Goal: Find specific page/section: Find specific page/section

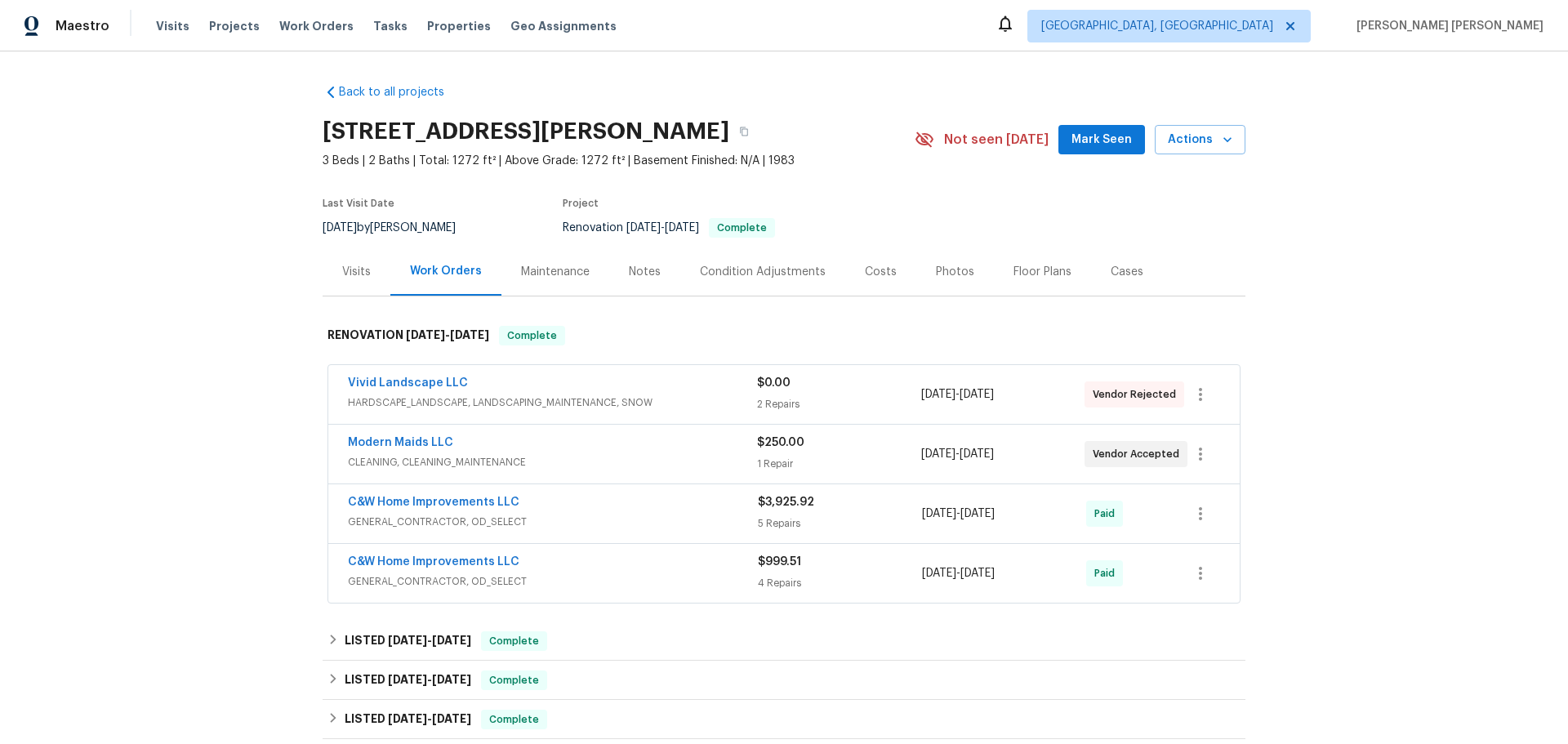
click at [525, 267] on div "Maintenance" at bounding box center [555, 272] width 68 height 16
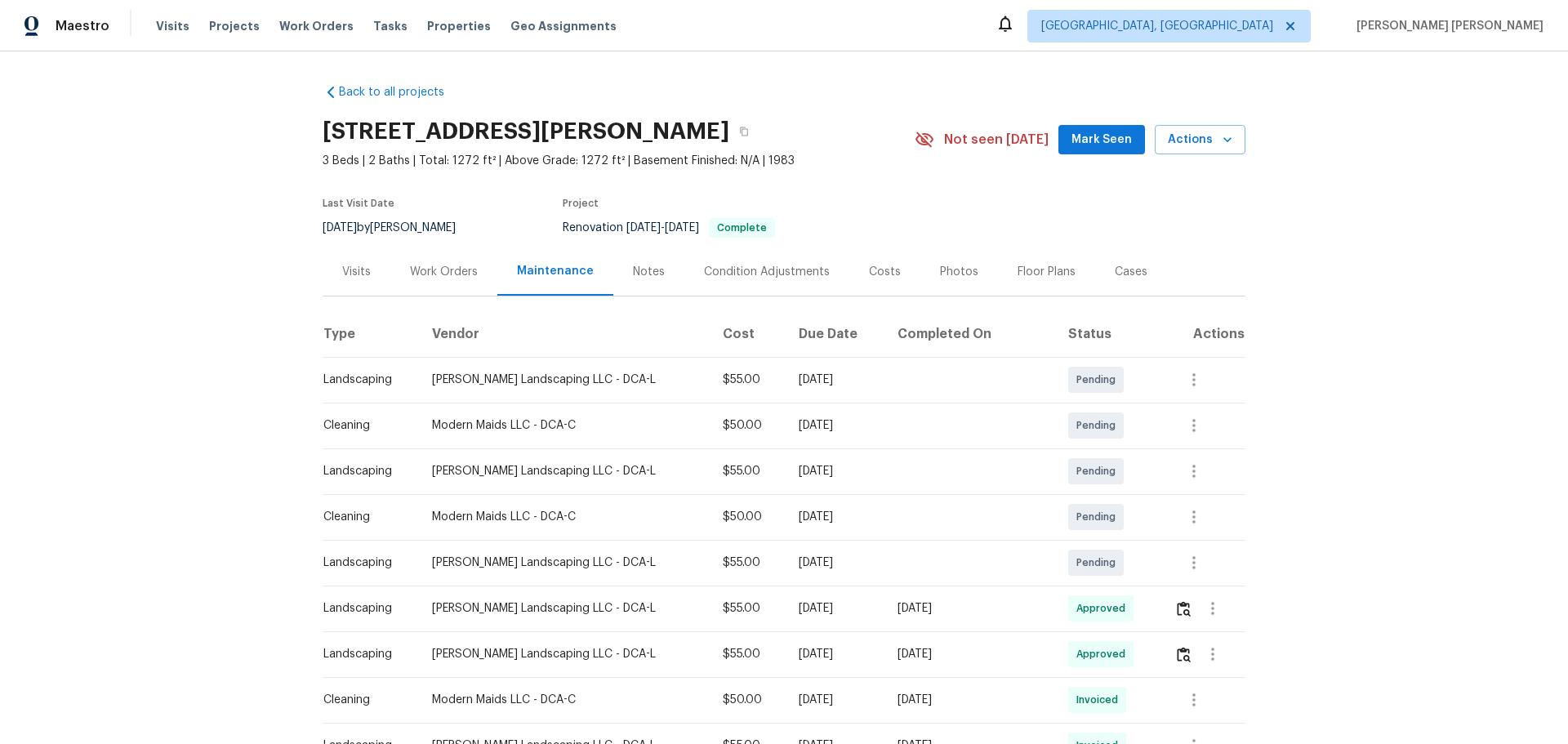
click at [633, 275] on div "Notes" at bounding box center [649, 272] width 32 height 16
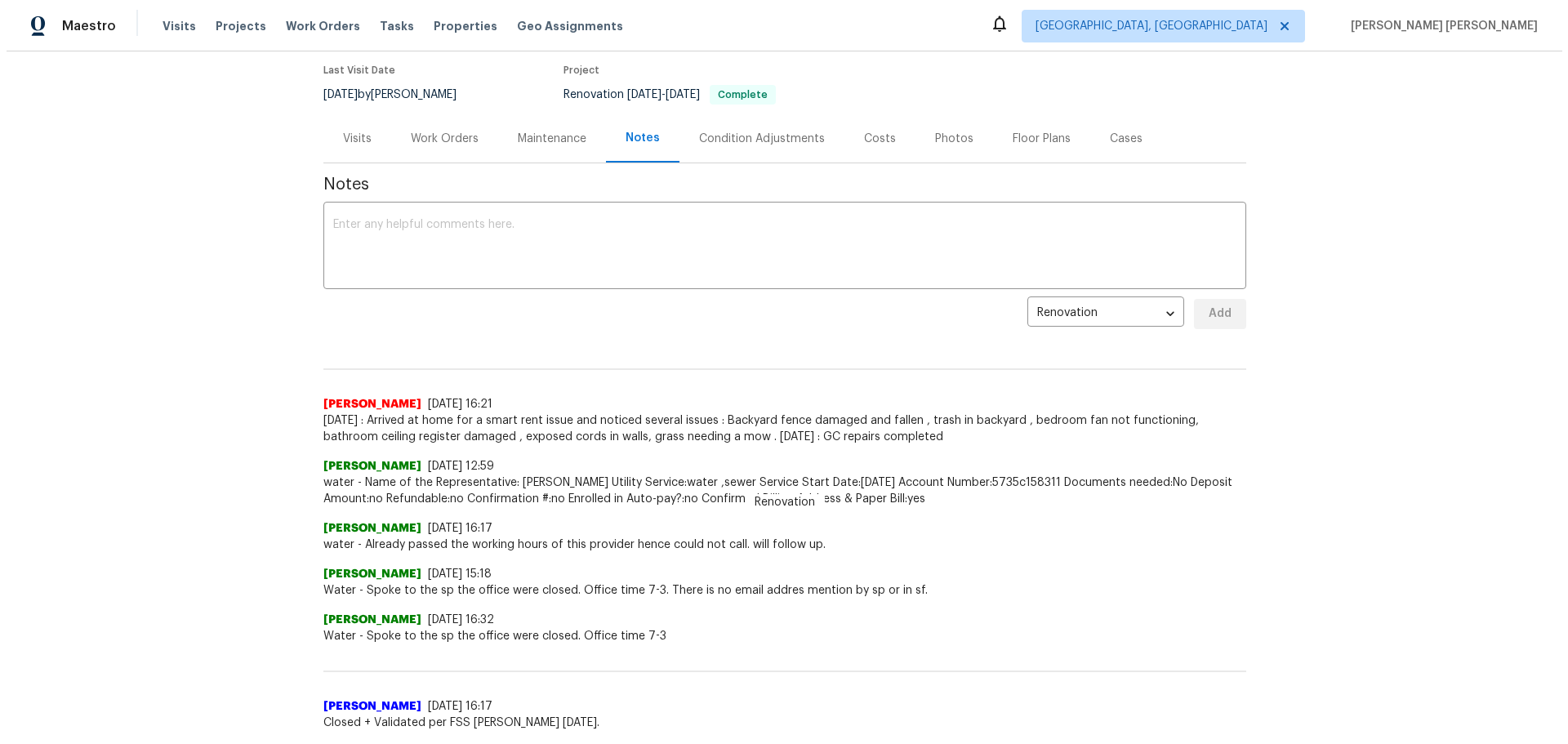
scroll to position [163, 0]
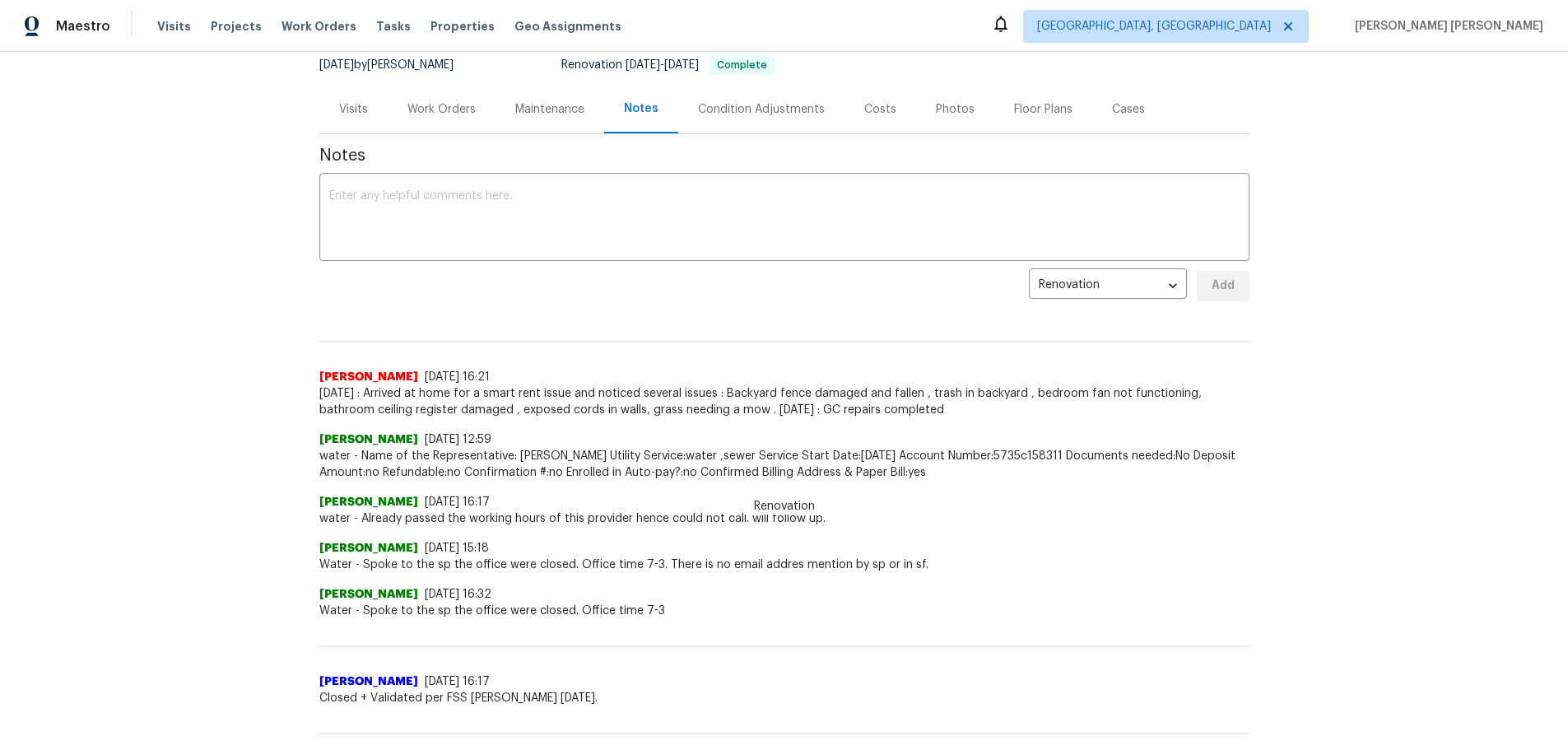
click at [346, 111] on div "Visits" at bounding box center [353, 109] width 29 height 16
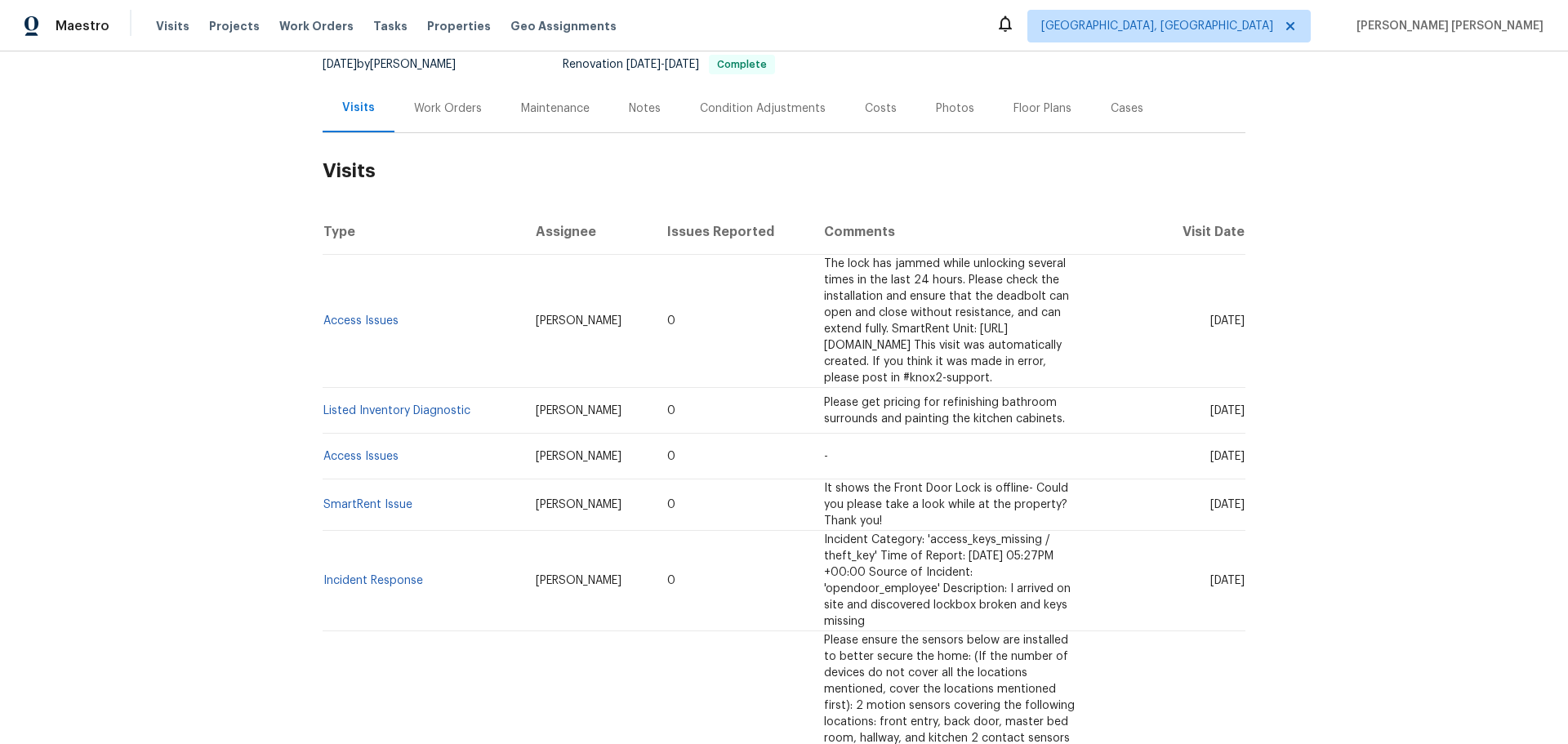
click at [433, 105] on div "Work Orders" at bounding box center [448, 108] width 67 height 16
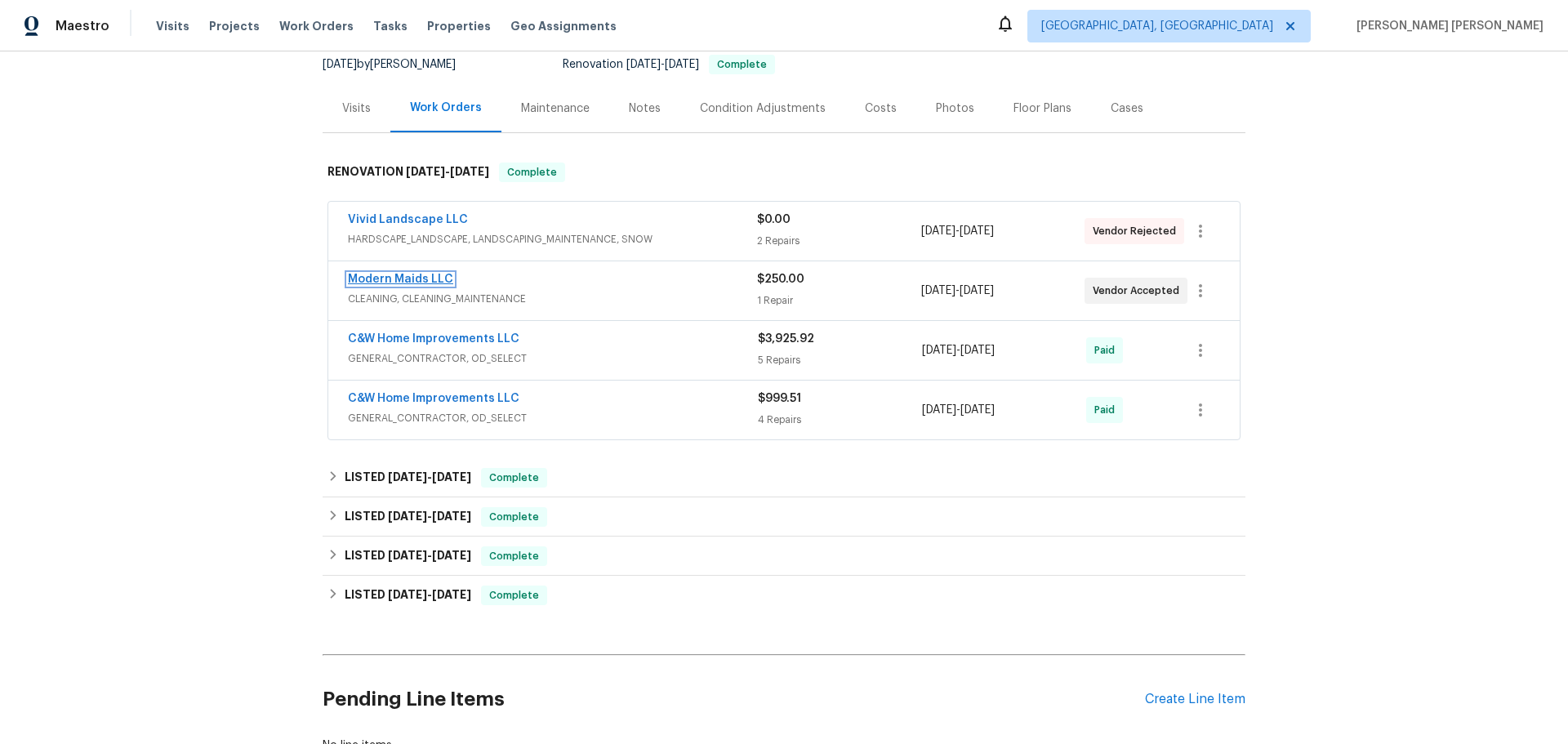
click at [427, 284] on link "Modern Maids LLC" at bounding box center [400, 279] width 105 height 11
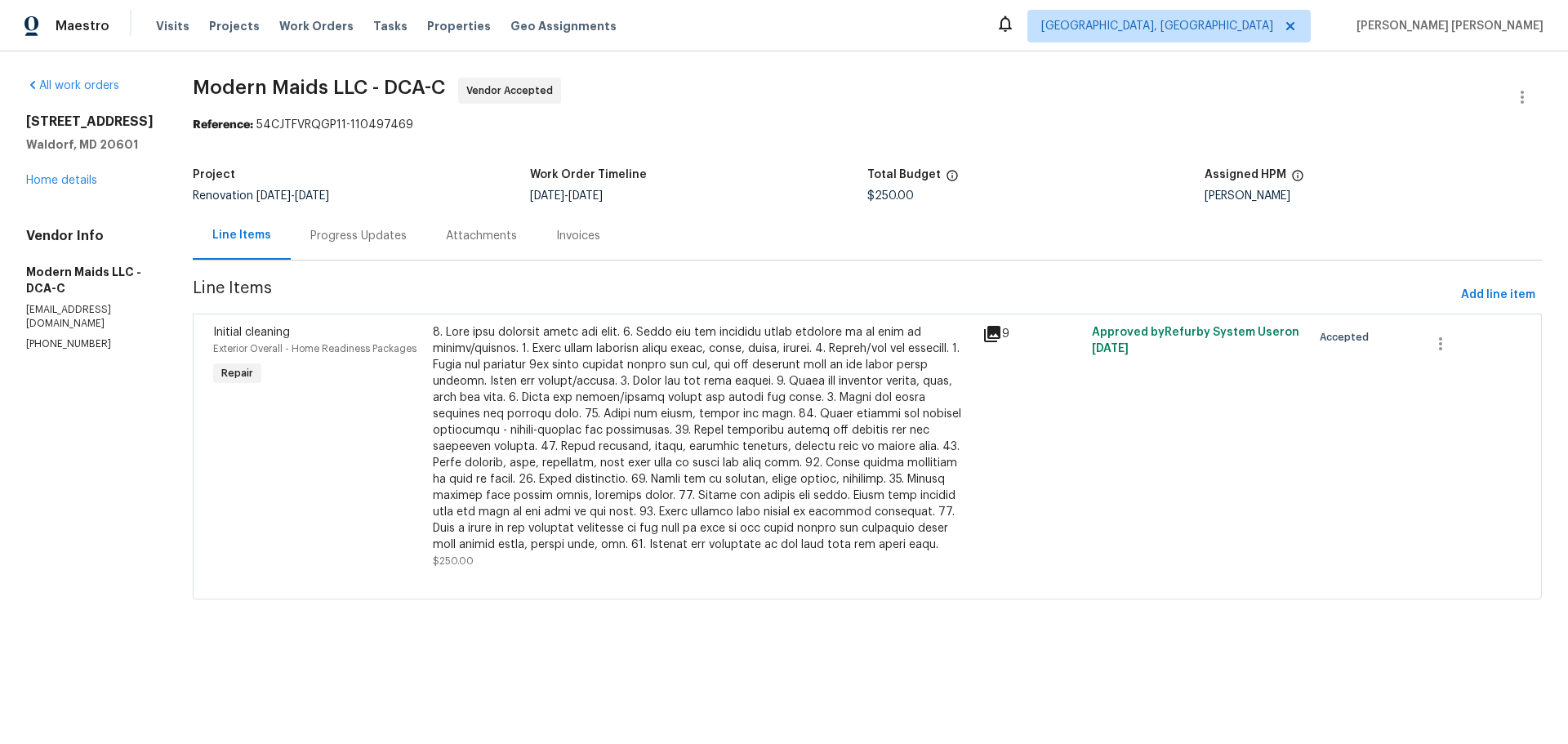
click at [114, 91] on div "All work orders" at bounding box center [89, 86] width 127 height 16
click at [104, 86] on link "All work orders" at bounding box center [72, 86] width 93 height 11
